Goal: Navigation & Orientation: Find specific page/section

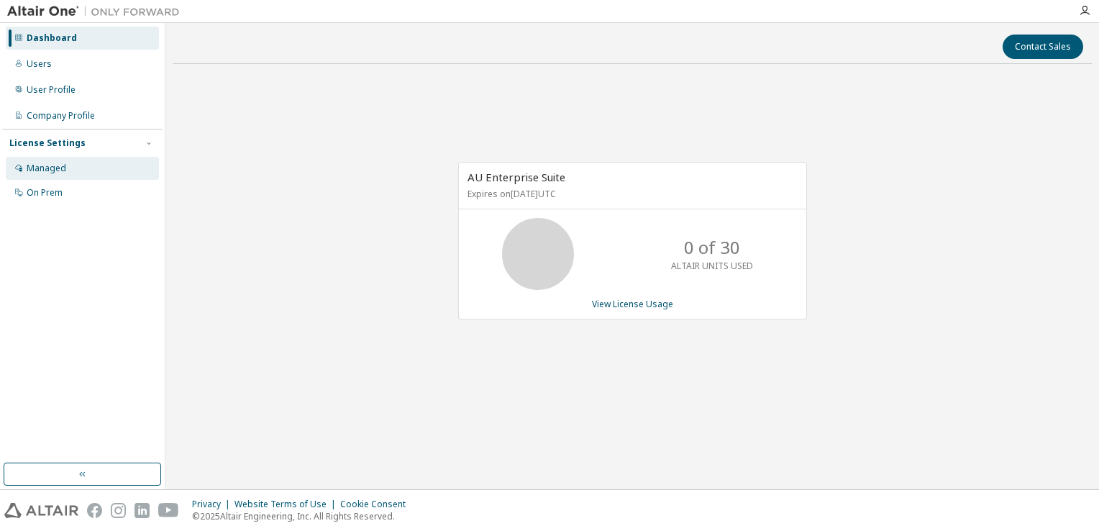
click at [45, 170] on div "Managed" at bounding box center [47, 168] width 40 height 12
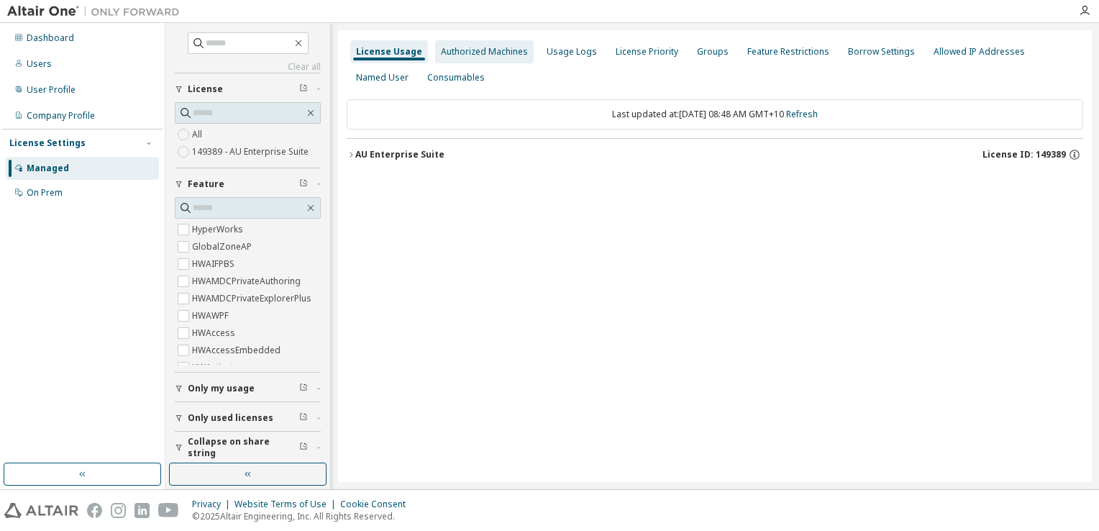
click at [491, 58] on div "Authorized Machines" at bounding box center [484, 51] width 98 height 23
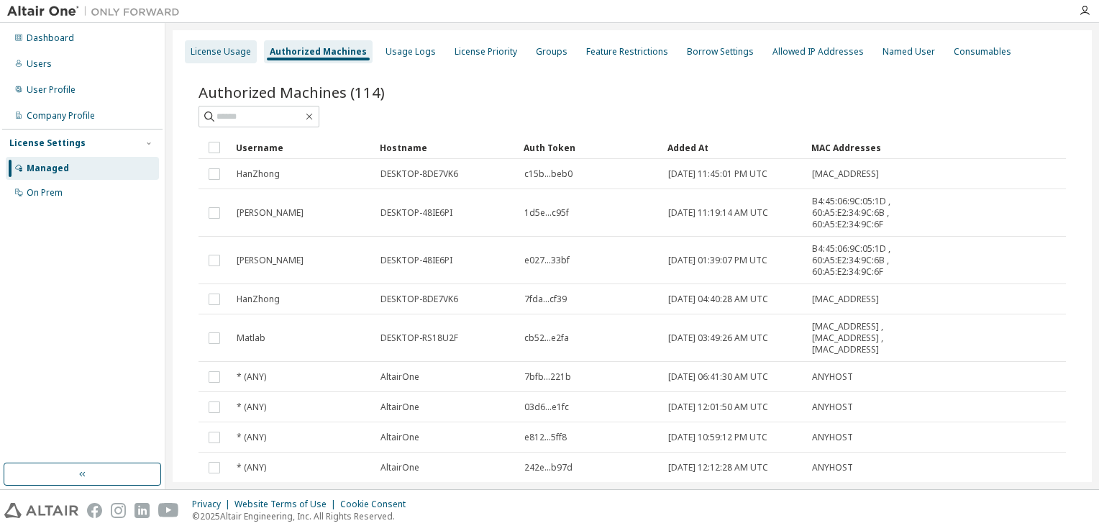
click at [227, 52] on div "License Usage" at bounding box center [221, 52] width 60 height 12
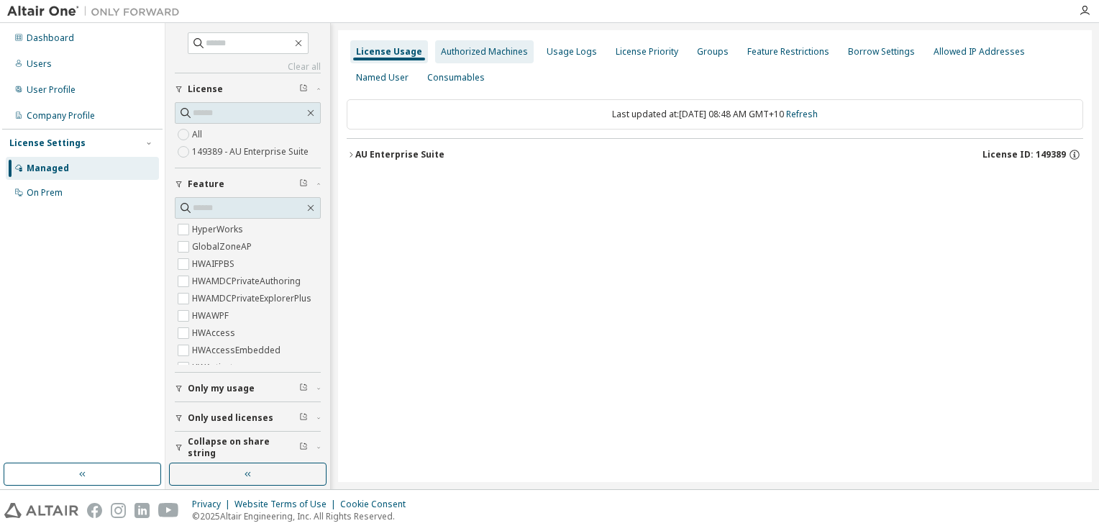
click at [488, 55] on div "Authorized Machines" at bounding box center [484, 52] width 87 height 12
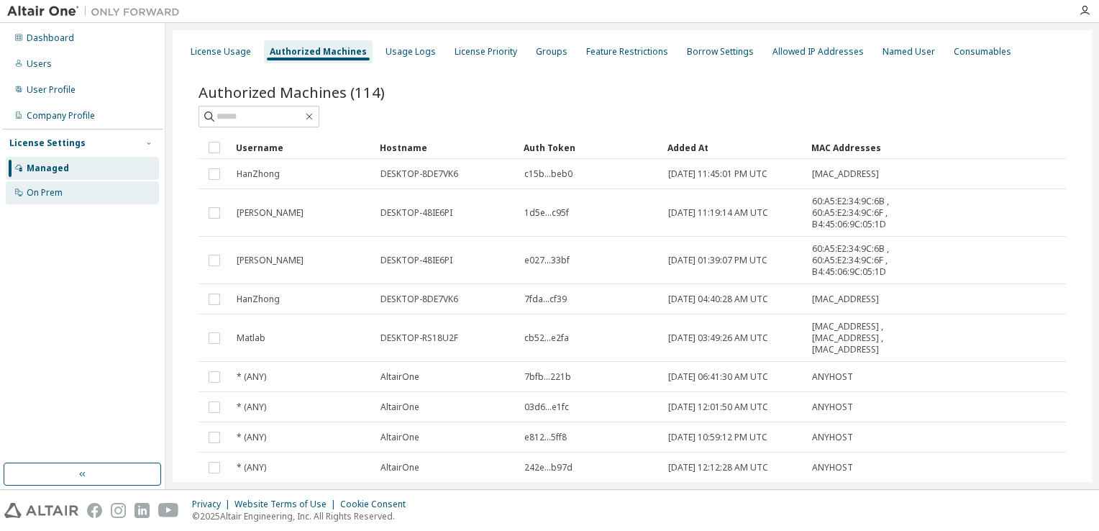
click at [60, 191] on div "On Prem" at bounding box center [45, 193] width 36 height 12
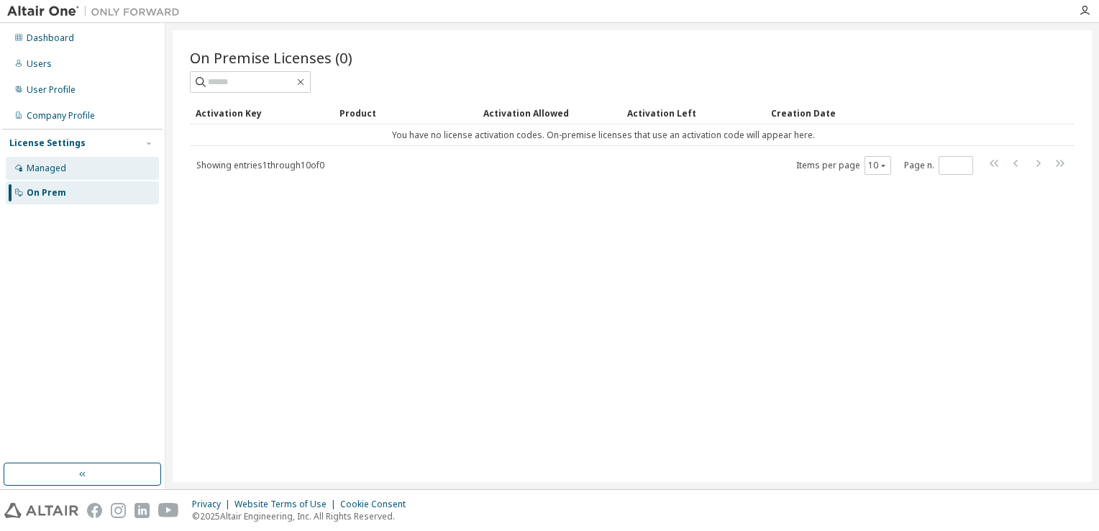
click at [60, 168] on div "Managed" at bounding box center [47, 168] width 40 height 12
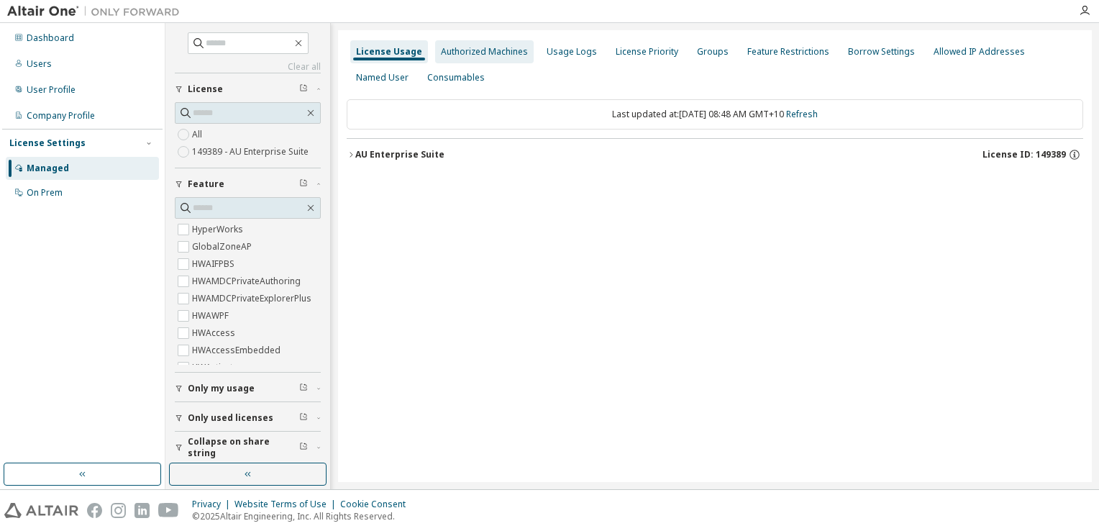
click at [493, 53] on div "Authorized Machines" at bounding box center [484, 52] width 87 height 12
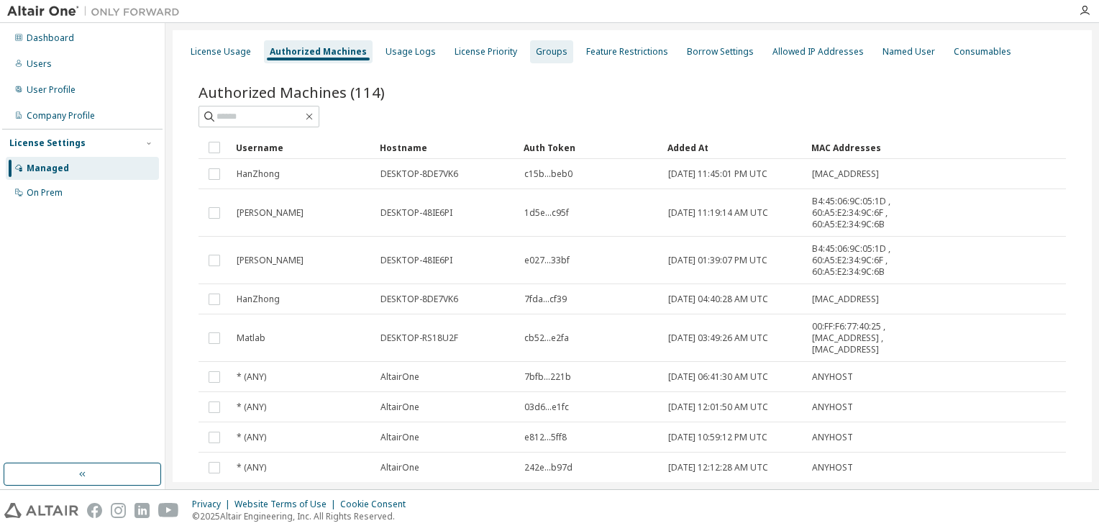
click at [536, 51] on div "Groups" at bounding box center [552, 52] width 32 height 12
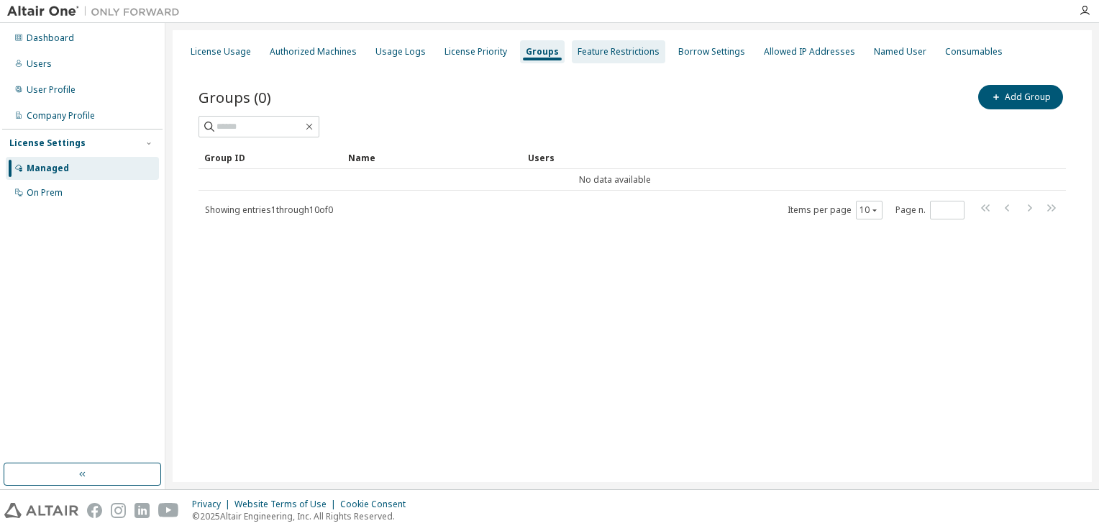
click at [623, 51] on div "Feature Restrictions" at bounding box center [618, 52] width 82 height 12
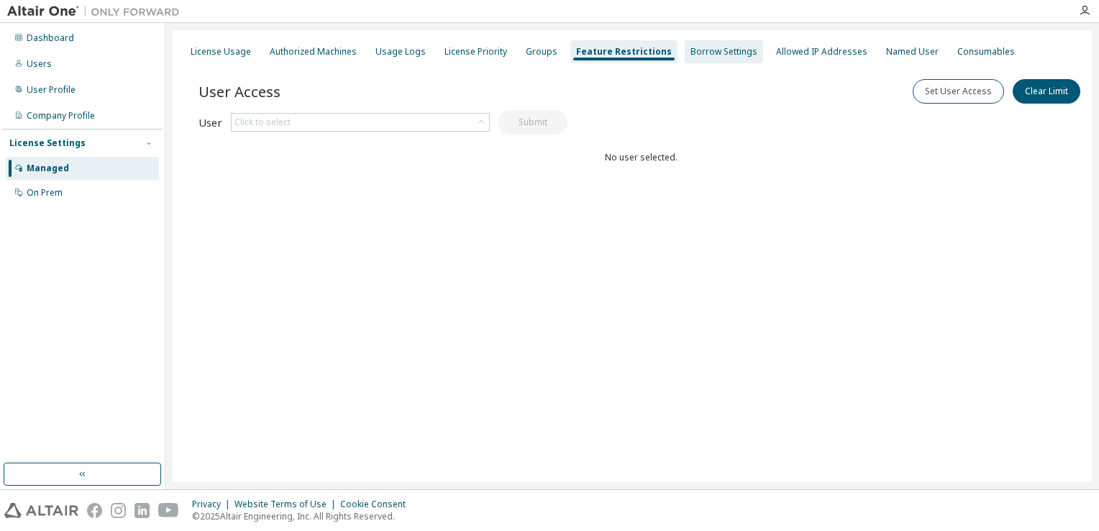
click at [690, 50] on div "Borrow Settings" at bounding box center [723, 52] width 67 height 12
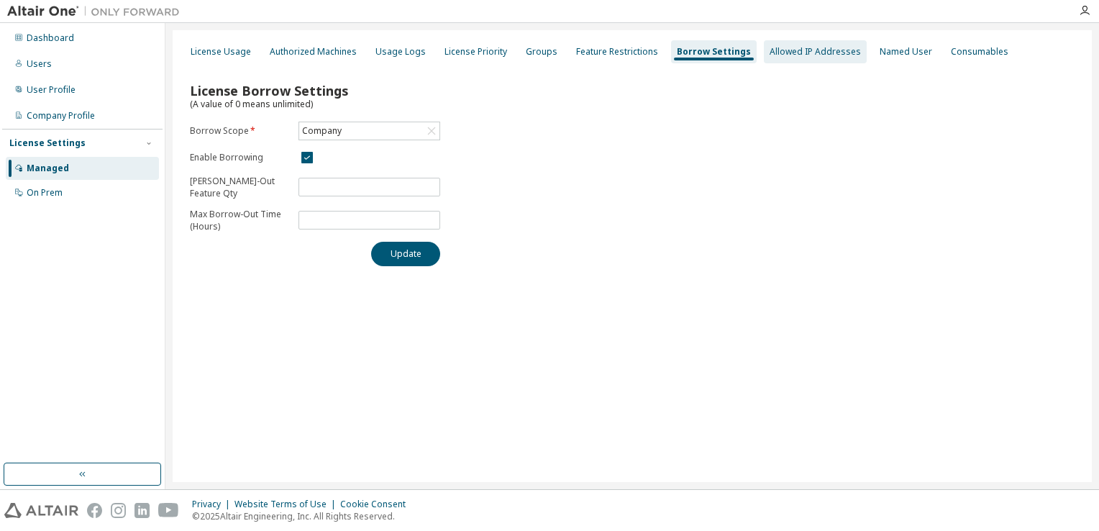
click at [794, 53] on div "Allowed IP Addresses" at bounding box center [814, 52] width 91 height 12
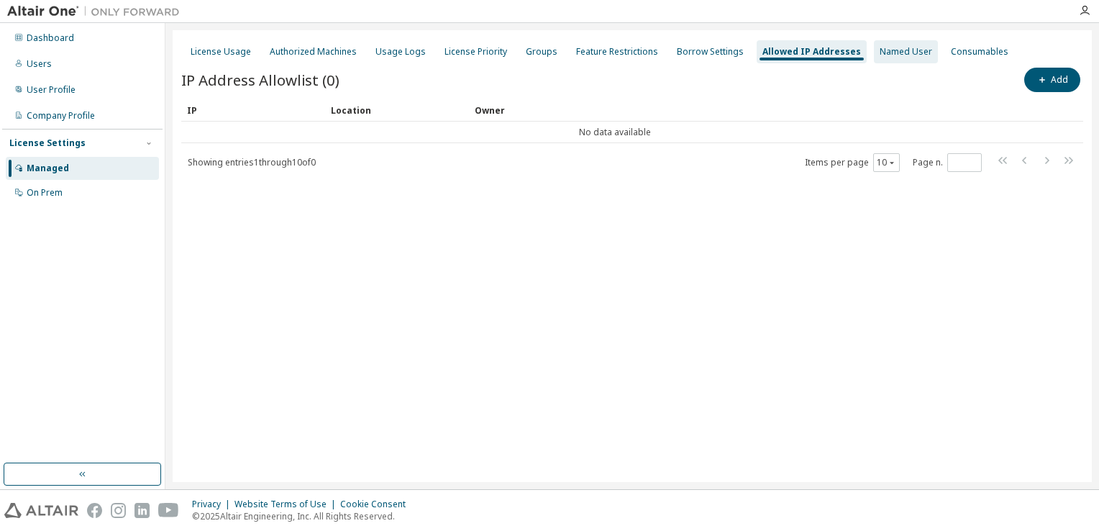
click at [891, 56] on div "Named User" at bounding box center [905, 52] width 52 height 12
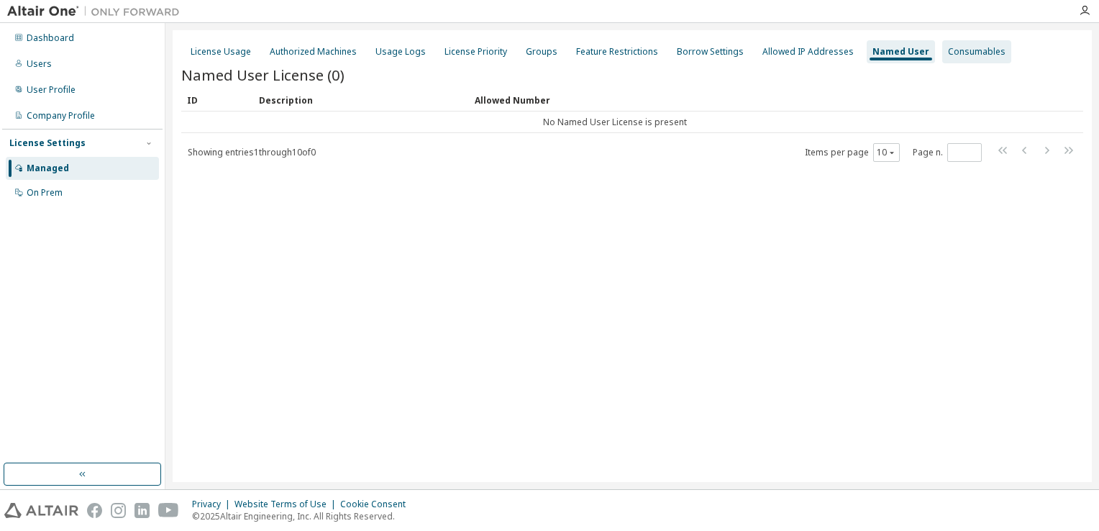
click at [948, 56] on div "Consumables" at bounding box center [977, 52] width 58 height 12
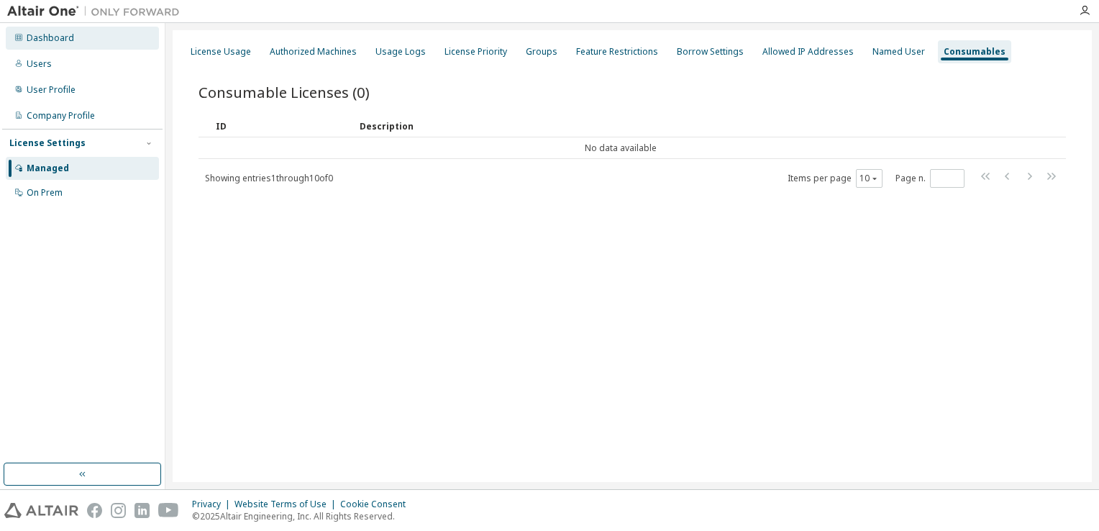
click at [63, 39] on div "Dashboard" at bounding box center [50, 38] width 47 height 12
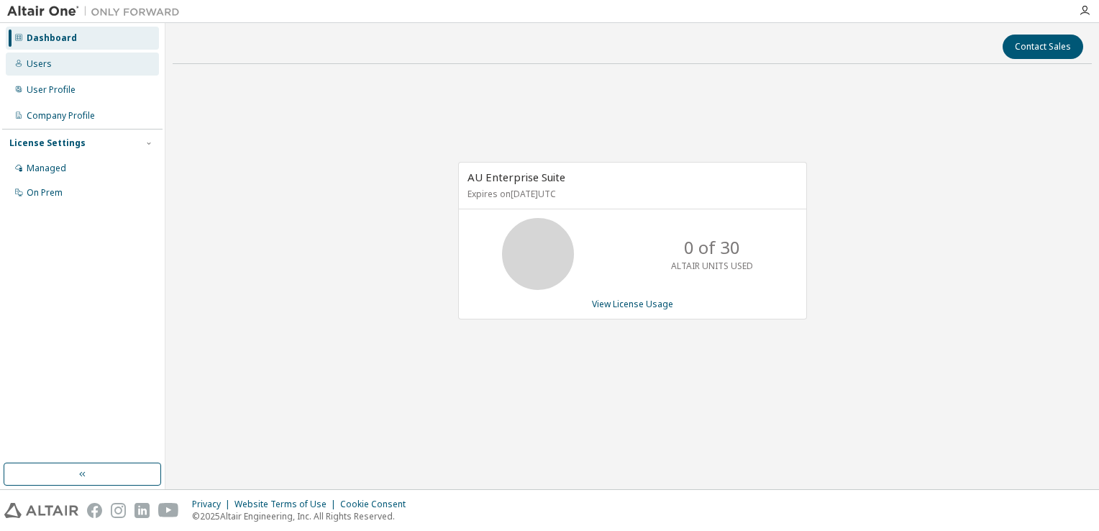
click at [40, 63] on div "Users" at bounding box center [39, 64] width 25 height 12
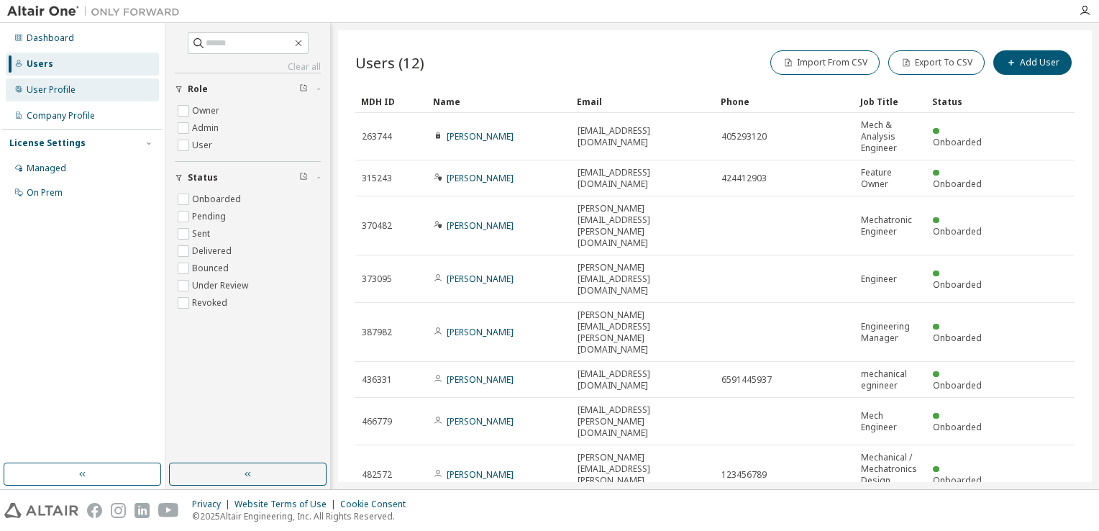
click at [44, 96] on div "User Profile" at bounding box center [82, 89] width 153 height 23
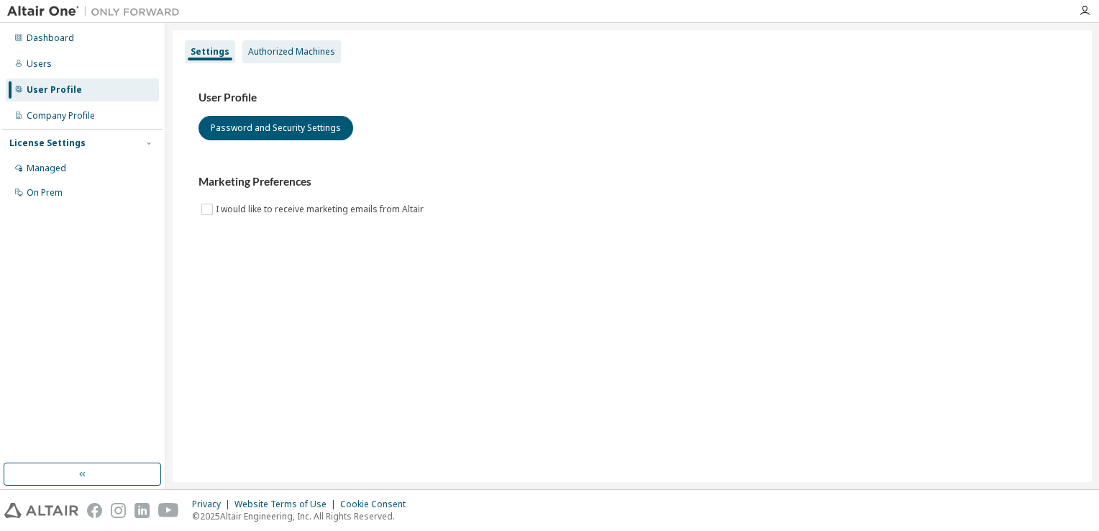
click at [290, 51] on div "Authorized Machines" at bounding box center [291, 52] width 87 height 12
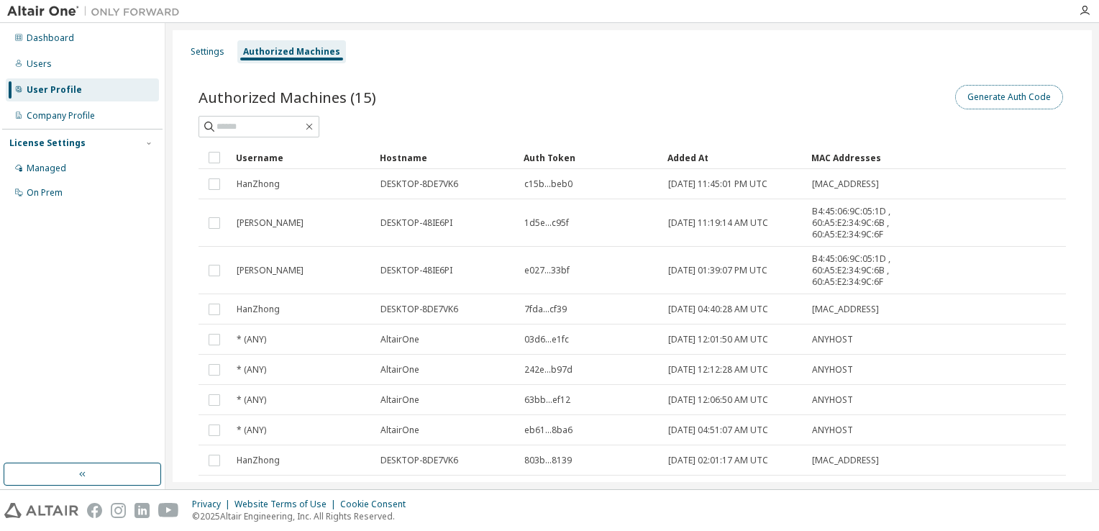
click at [1016, 99] on button "Generate Auth Code" at bounding box center [1009, 97] width 108 height 24
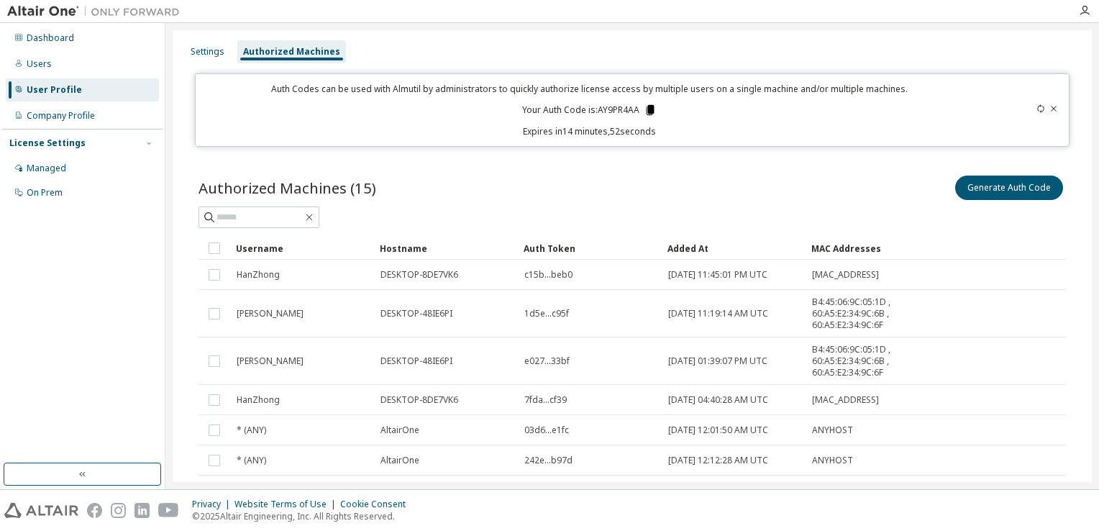
click at [648, 106] on icon at bounding box center [650, 110] width 8 height 10
